Goal: Task Accomplishment & Management: Manage account settings

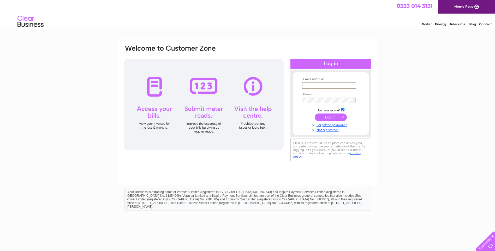
click at [343, 84] on input "text" at bounding box center [329, 86] width 54 height 6
type input "c.innes@microcomtraining.com"
click at [331, 116] on input "submit" at bounding box center [331, 117] width 32 height 7
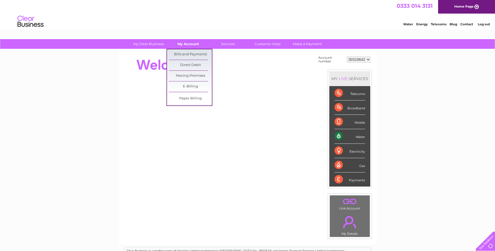
click at [190, 44] on link "My Account" at bounding box center [188, 44] width 43 height 10
click at [191, 54] on link "Bills and Payments" at bounding box center [190, 54] width 43 height 10
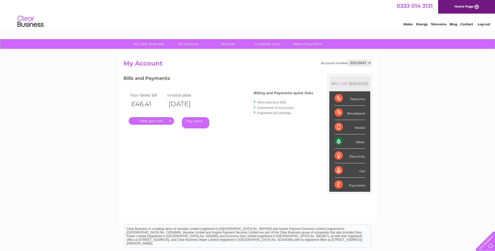
click at [144, 120] on link "." at bounding box center [151, 121] width 45 height 8
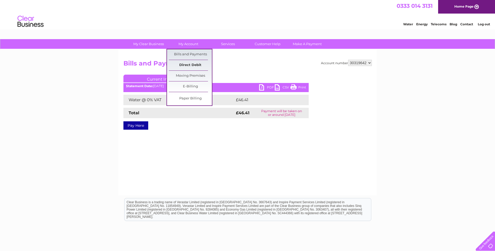
click at [192, 64] on link "Direct Debit" at bounding box center [190, 65] width 43 height 10
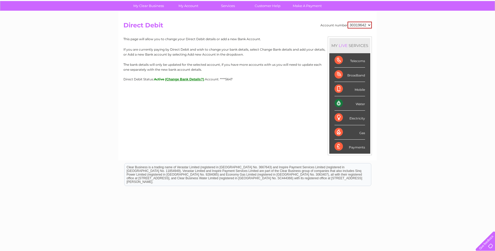
scroll to position [41, 0]
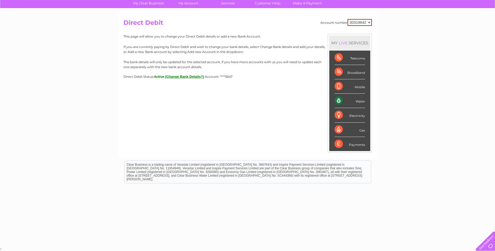
click at [363, 101] on div "Water" at bounding box center [350, 101] width 31 height 14
click at [337, 99] on div "Water" at bounding box center [350, 101] width 31 height 14
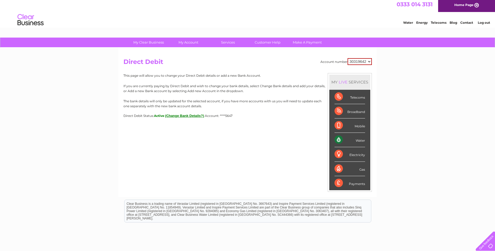
scroll to position [0, 0]
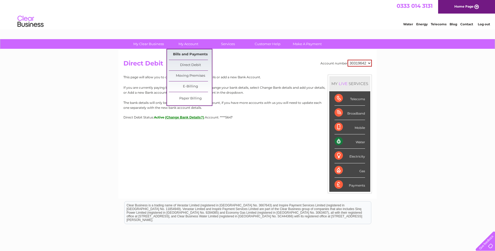
click at [192, 55] on link "Bills and Payments" at bounding box center [190, 54] width 43 height 10
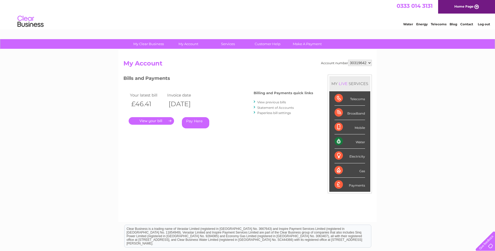
click at [266, 108] on link "Statement of Accounts" at bounding box center [275, 108] width 37 height 4
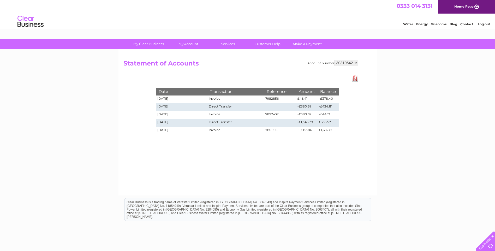
click at [481, 24] on link "Log out" at bounding box center [484, 24] width 12 height 4
